Goal: Navigation & Orientation: Go to known website

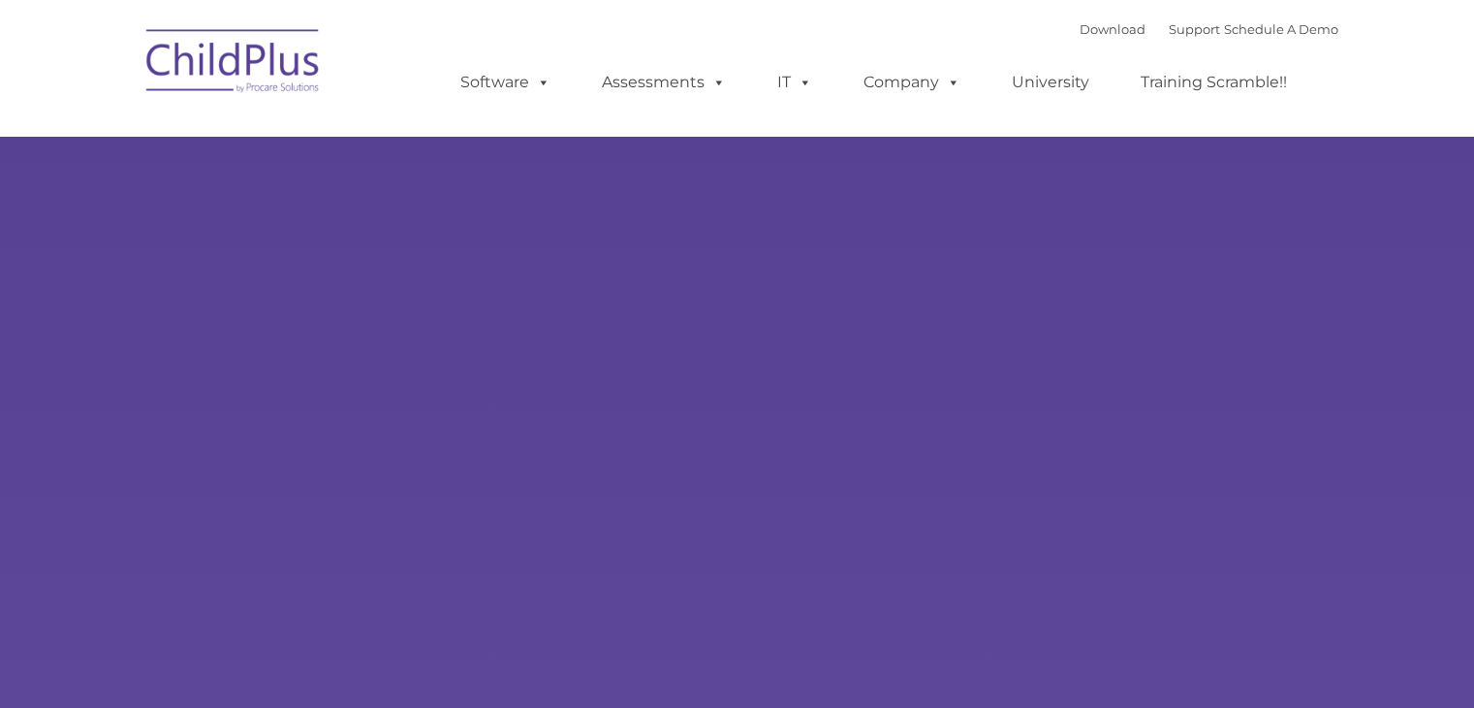
select select "MEDIUM"
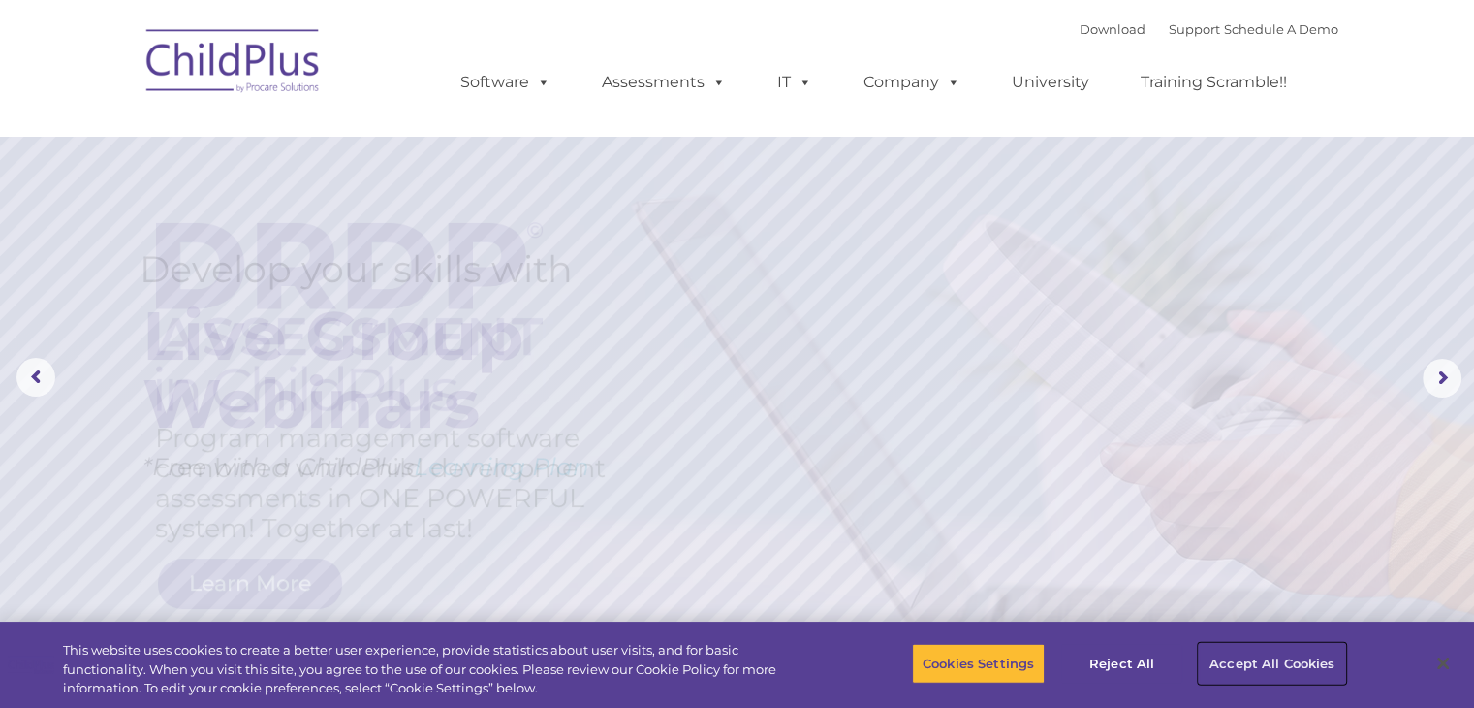
click at [1249, 665] on button "Accept All Cookies" at bounding box center [1272, 663] width 146 height 41
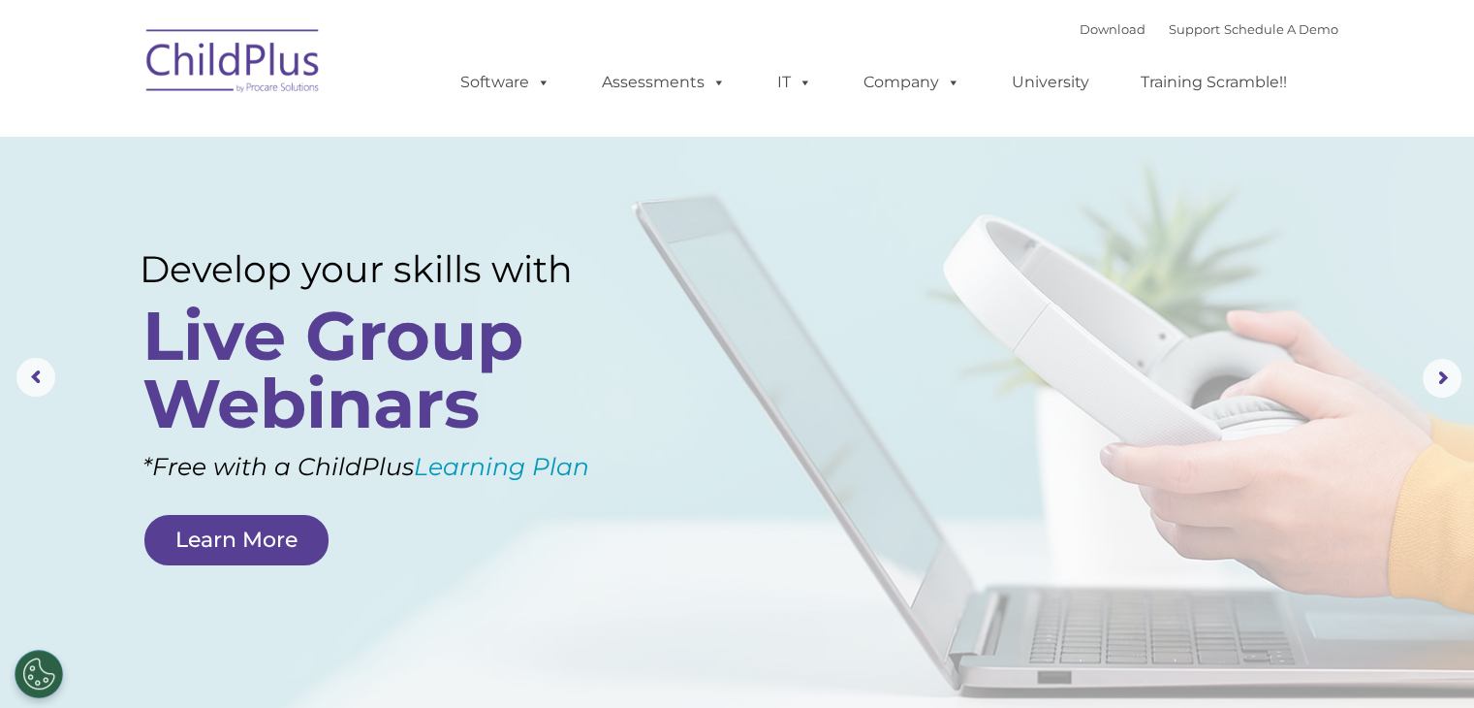
click at [260, 57] on img at bounding box center [234, 64] width 194 height 97
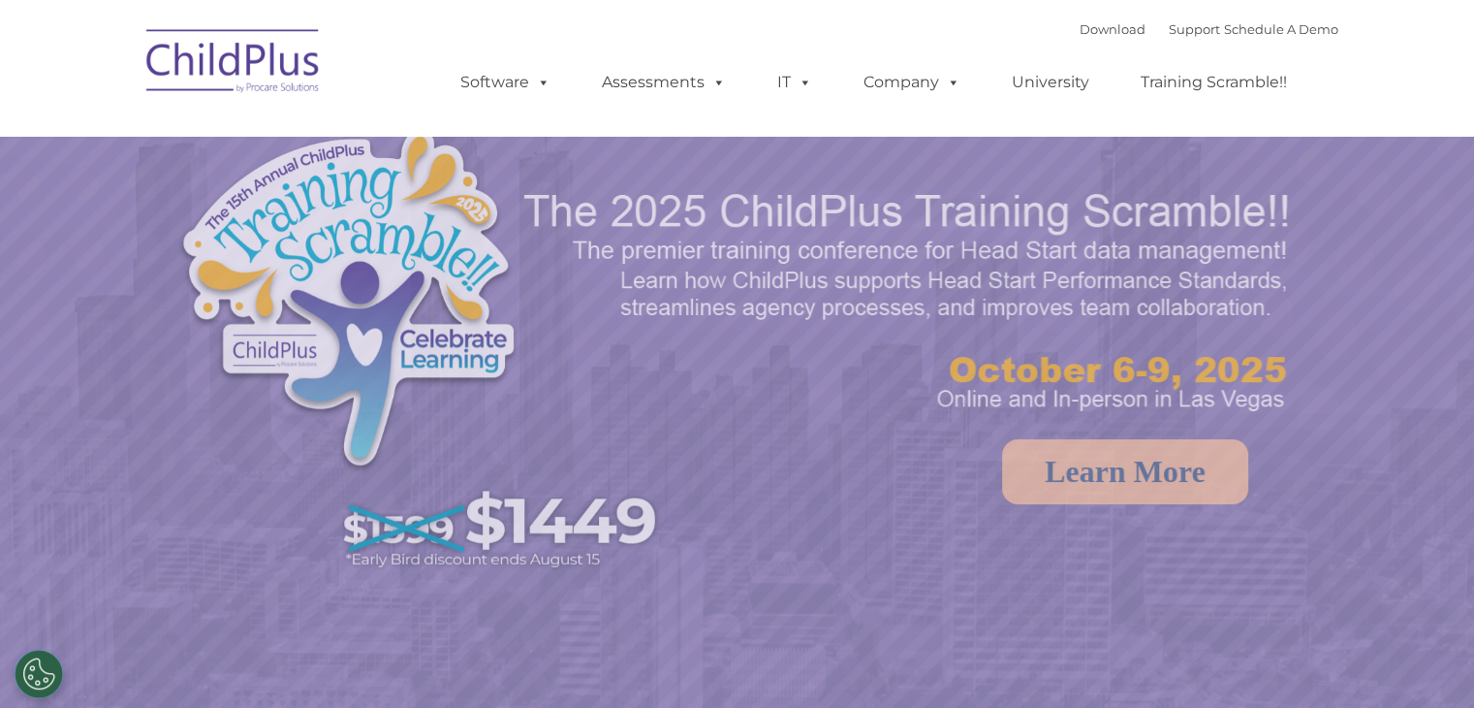
select select "MEDIUM"
